Goal: Task Accomplishment & Management: Complete application form

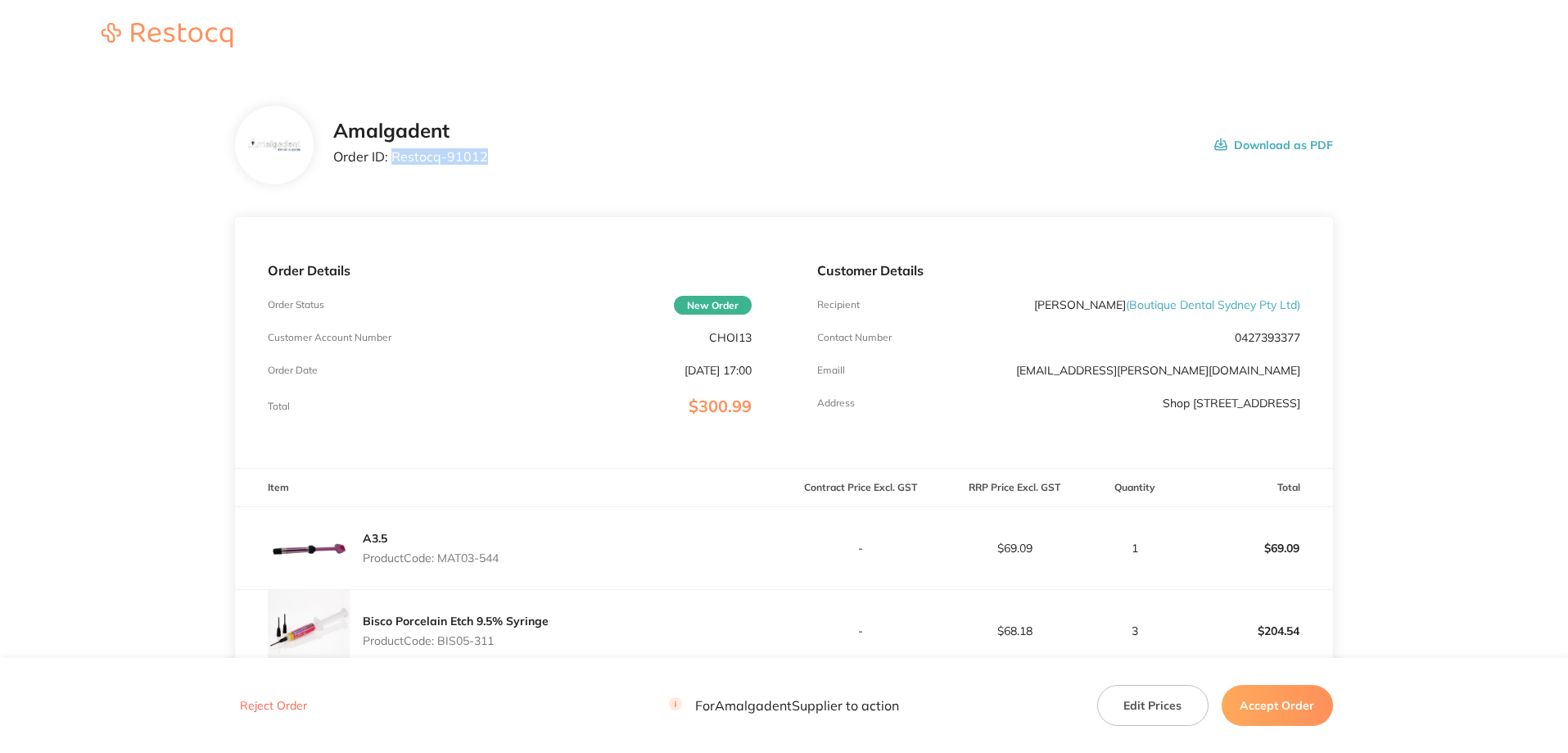
drag, startPoint x: 507, startPoint y: 161, endPoint x: 391, endPoint y: 164, distance: 116.0
click at [391, 164] on div "Amalgadent Order ID: Restocq- 91012 Download as PDF" at bounding box center [833, 145] width 999 height 51
copy p "Restocq- 91012"
drag, startPoint x: 53, startPoint y: 241, endPoint x: 225, endPoint y: 237, distance: 172.0
click at [66, 240] on main "Amalgadent Order ID: Restocq- 91012 Download as PDF Order Details Order Status …" at bounding box center [784, 525] width 1568 height 904
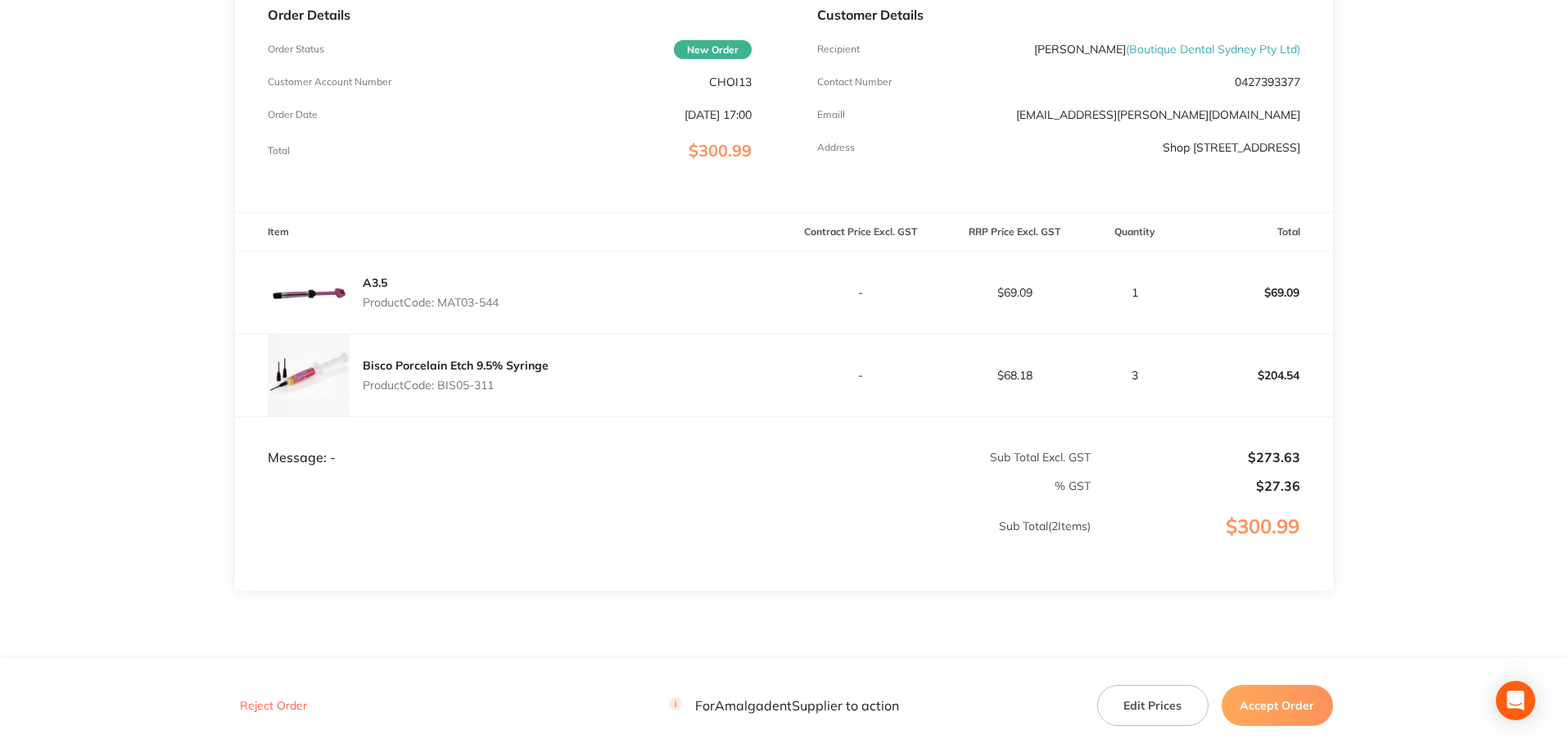
scroll to position [319, 0]
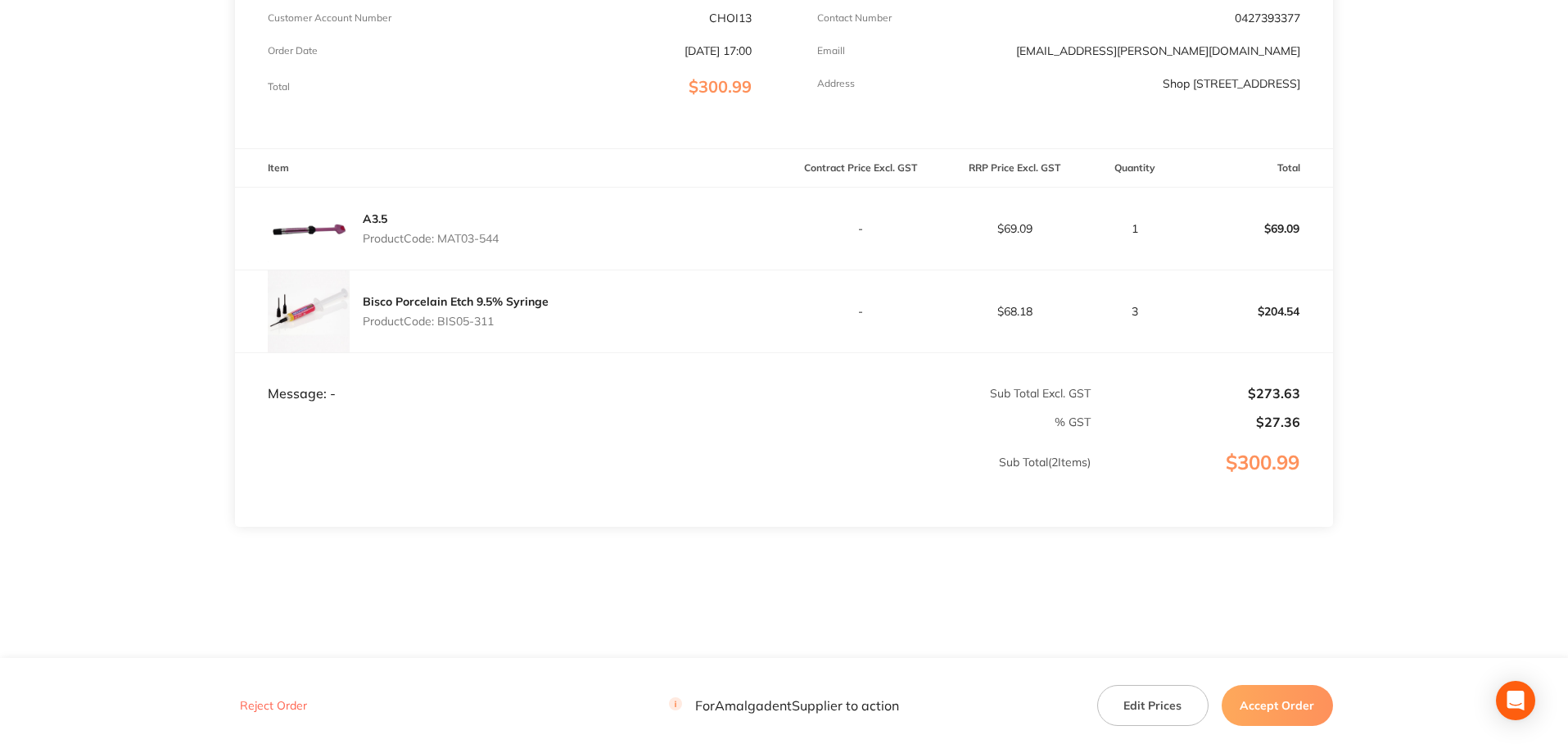
drag, startPoint x: 520, startPoint y: 236, endPoint x: 443, endPoint y: 232, distance: 77.1
click at [443, 232] on div "A3.5 Product Code: MAT03-544" at bounding box center [509, 229] width 548 height 82
copy p "MAT03-544"
click at [96, 237] on main "Amalgadent Order ID: Restocq- 91012 Download as PDF Order Details Order Status …" at bounding box center [784, 205] width 1568 height 904
drag, startPoint x: 498, startPoint y: 315, endPoint x: 442, endPoint y: 320, distance: 56.2
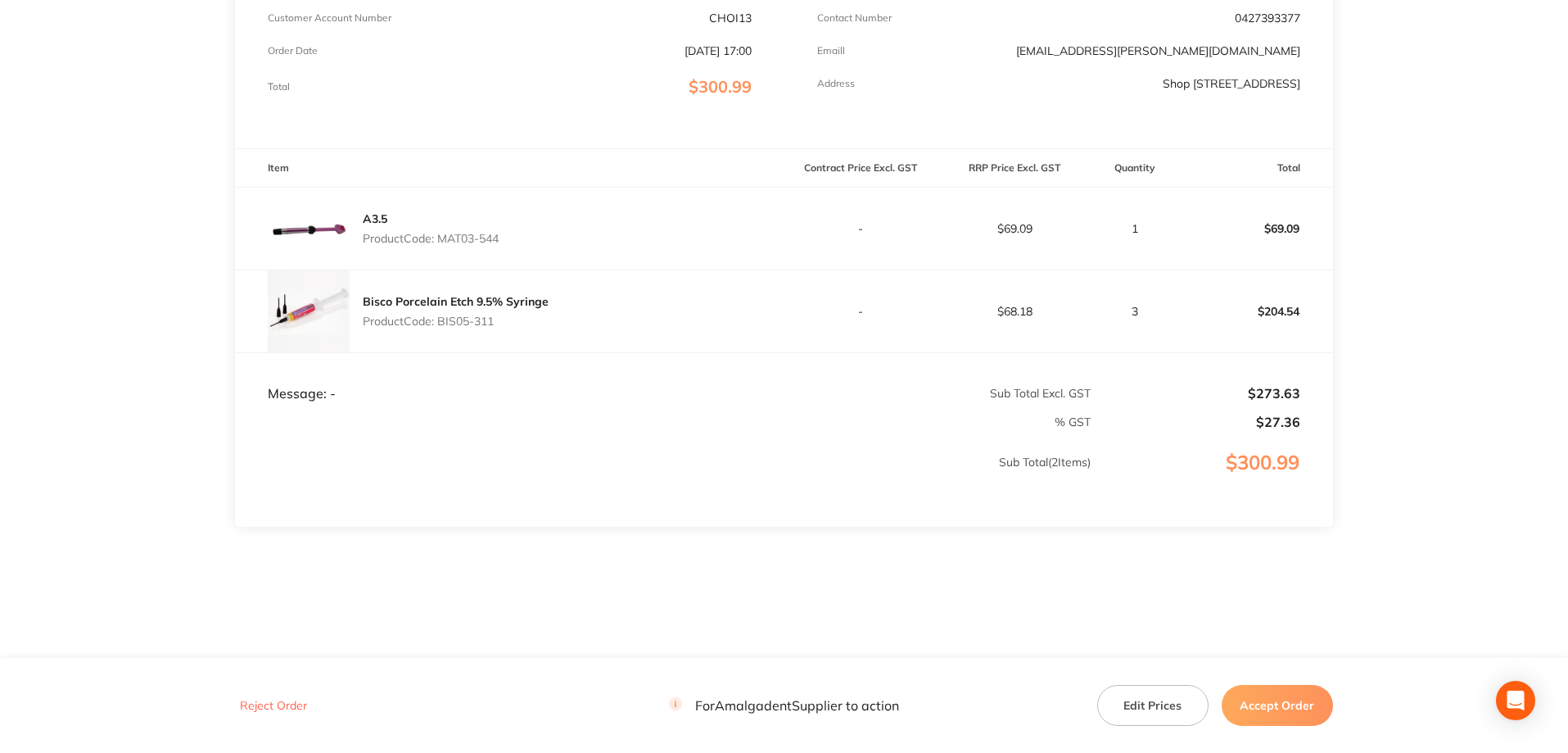
click at [442, 320] on p "Product Code: BIS05-311" at bounding box center [455, 321] width 186 height 13
copy p "BIS05-311"
click at [143, 314] on main "Amalgadent Order ID: Restocq- 91012 Download as PDF Order Details Order Status …" at bounding box center [784, 205] width 1568 height 904
click at [1208, 199] on td "$69.09" at bounding box center [1256, 229] width 154 height 83
click at [1287, 701] on button "Accept Order" at bounding box center [1278, 705] width 112 height 40
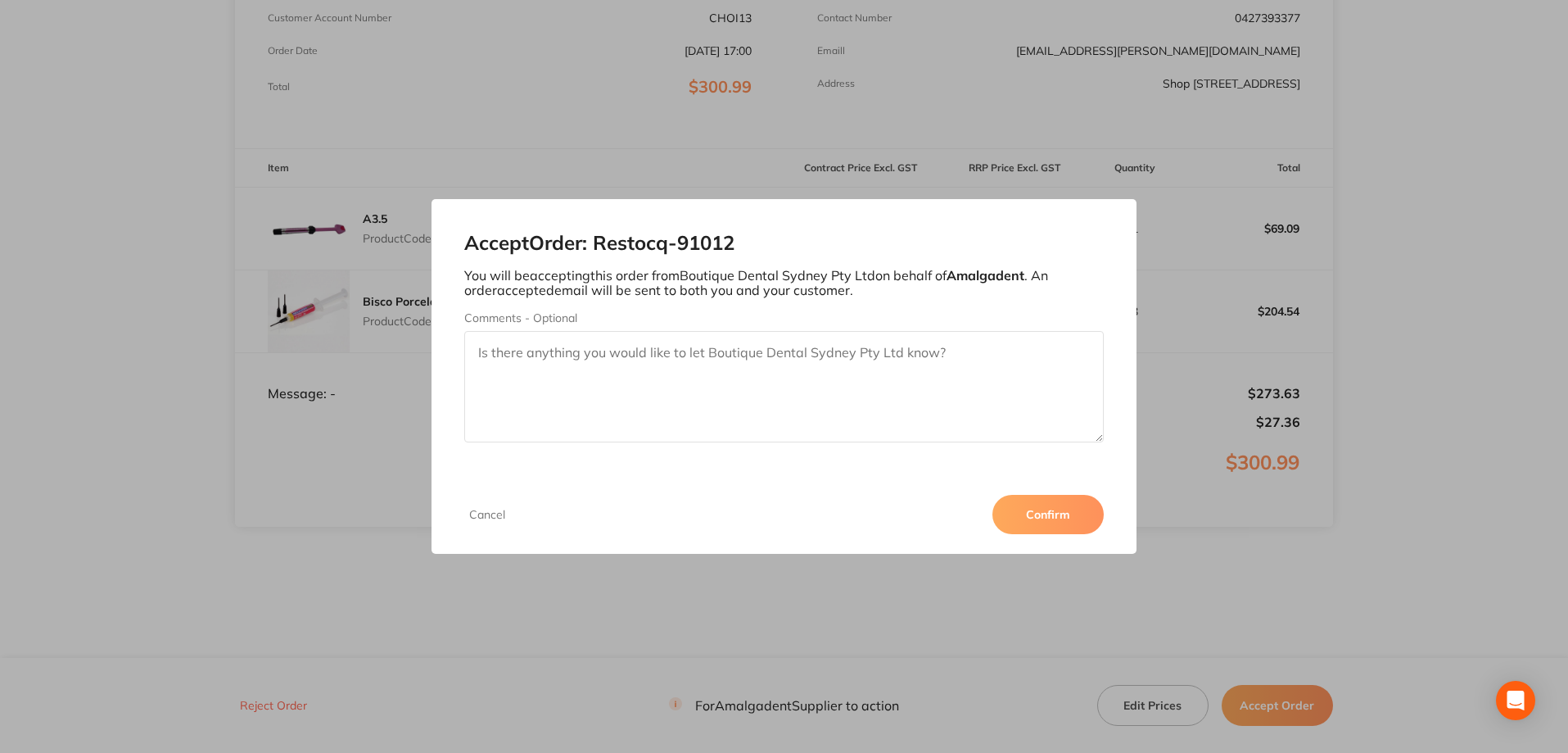
click at [1058, 509] on button "Confirm" at bounding box center [1049, 514] width 112 height 40
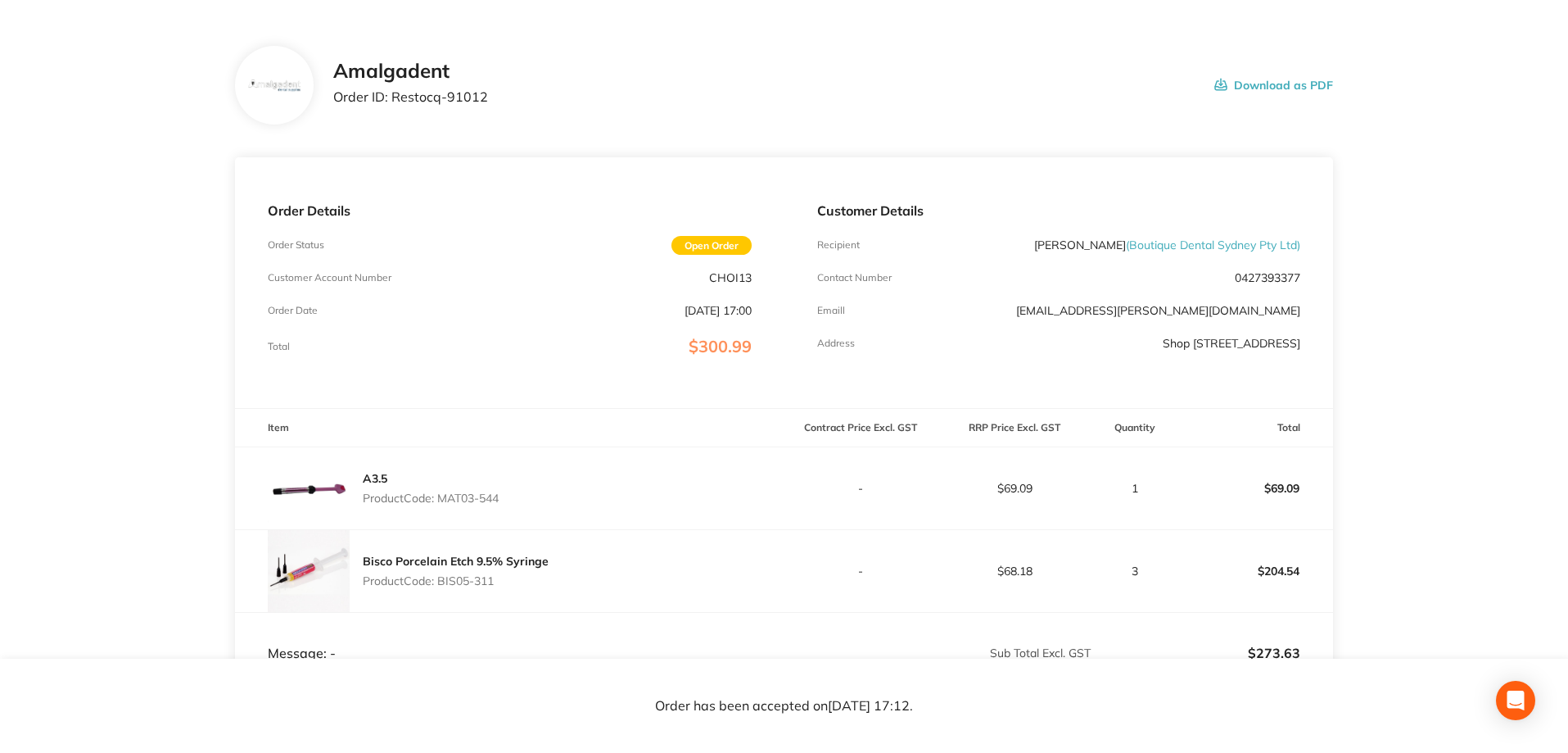
scroll to position [0, 0]
